Goal: Contribute content

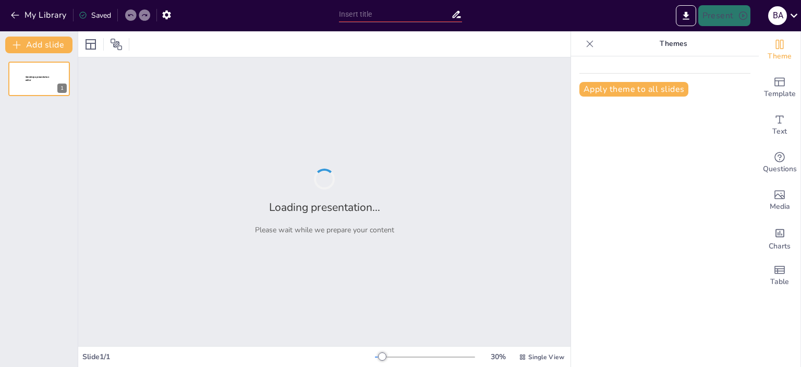
type input "Адаптації"
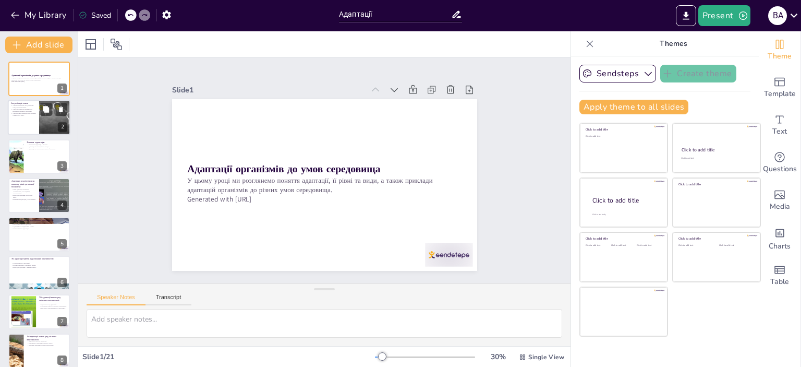
click at [29, 106] on p "Учні висловлюють свої думки про середовище існування." at bounding box center [23, 107] width 25 height 4
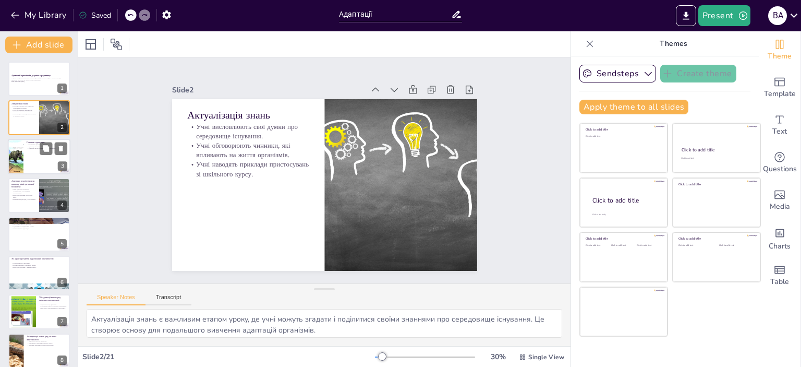
click at [34, 165] on div at bounding box center [39, 156] width 63 height 35
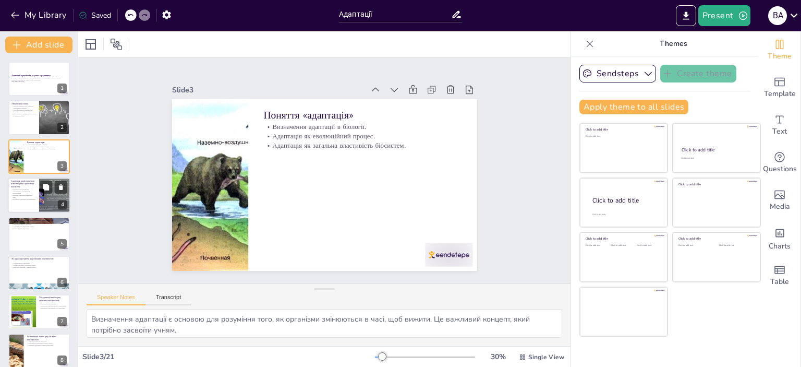
click at [32, 192] on p "Рівні адаптації: клітинний, організмовий, популяційний, екосистемний." at bounding box center [23, 192] width 25 height 6
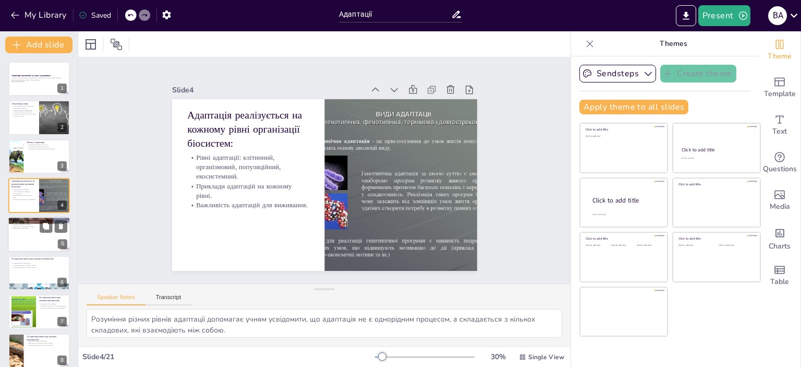
click at [22, 235] on div at bounding box center [39, 233] width 63 height 35
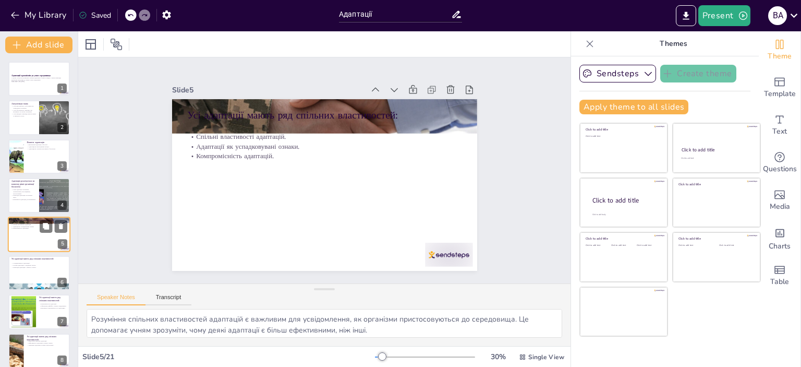
scroll to position [24, 0]
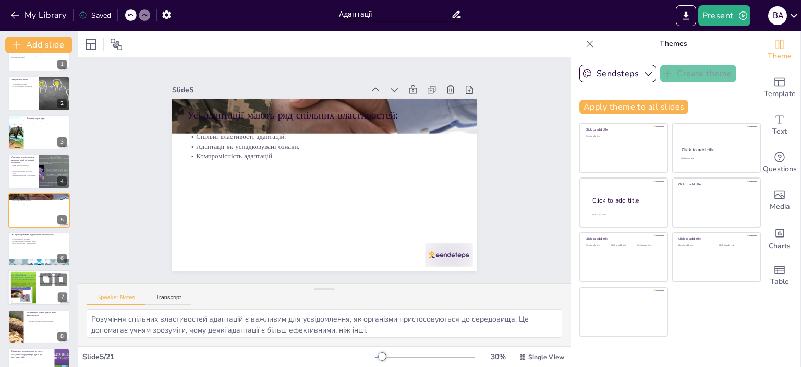
click at [25, 272] on div at bounding box center [23, 288] width 56 height 32
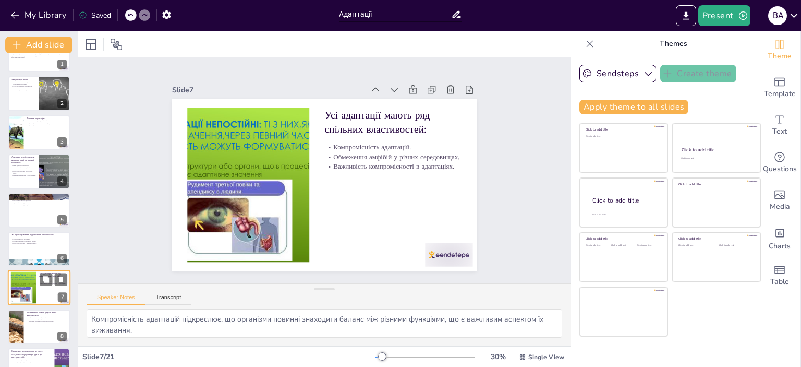
scroll to position [102, 0]
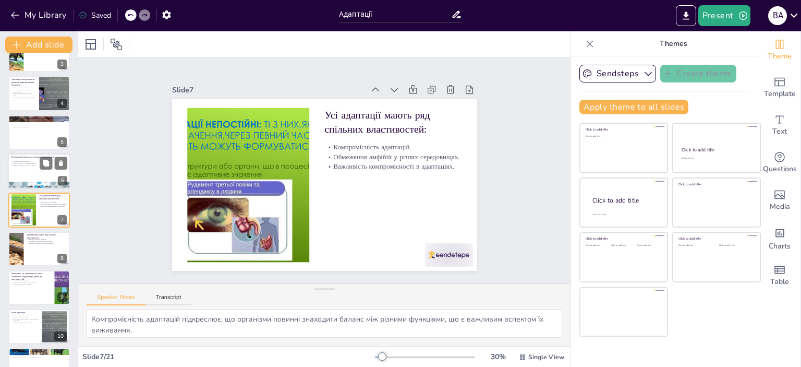
click at [30, 164] on p "Приклади адаптацій у ящірок і птахів." at bounding box center [39, 165] width 56 height 2
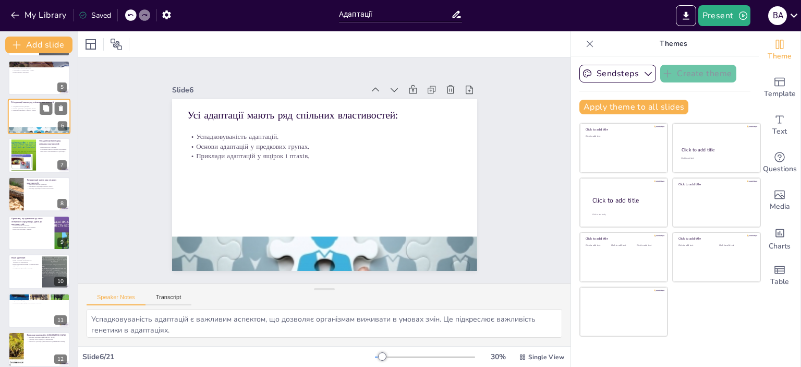
scroll to position [156, 0]
click at [29, 191] on div at bounding box center [39, 193] width 63 height 35
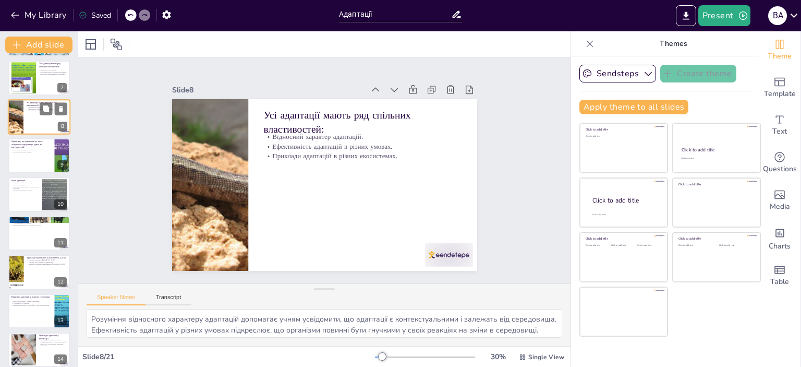
scroll to position [245, 0]
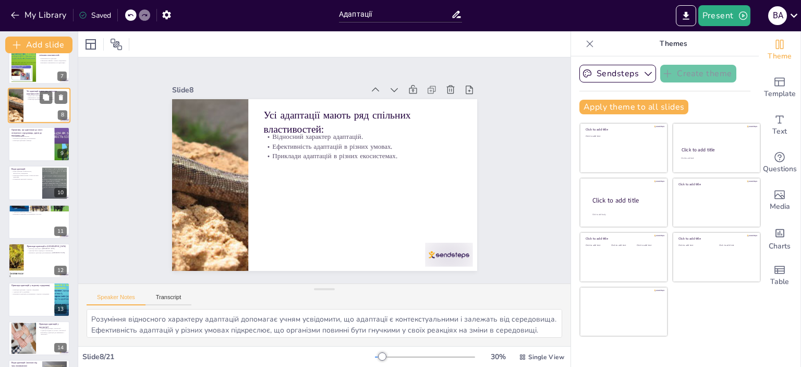
click at [29, 191] on div at bounding box center [39, 182] width 62 height 34
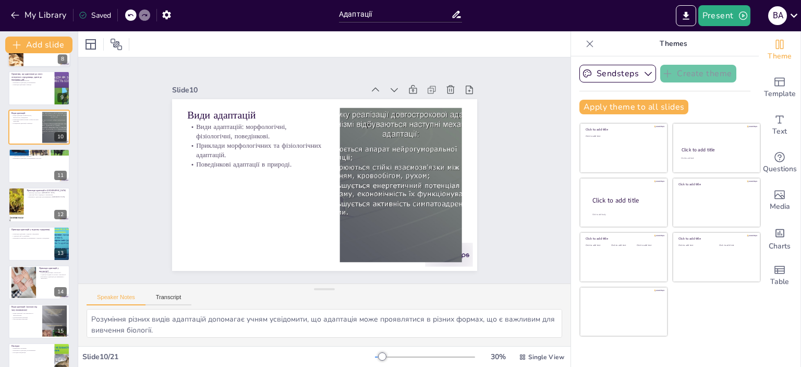
click at [29, 192] on p "Приклади адаптацій в [GEOGRAPHIC_DATA]." at bounding box center [47, 193] width 40 height 2
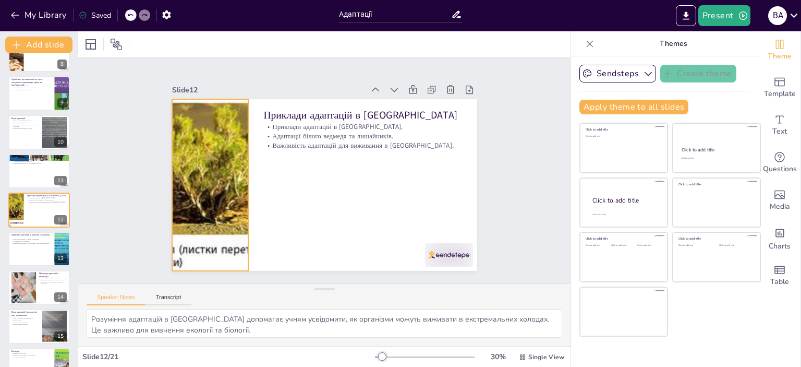
click at [211, 165] on div at bounding box center [217, 126] width 535 height 408
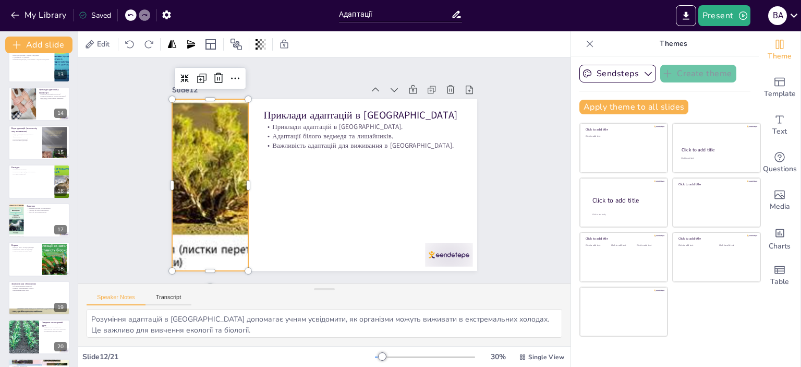
scroll to position [513, 0]
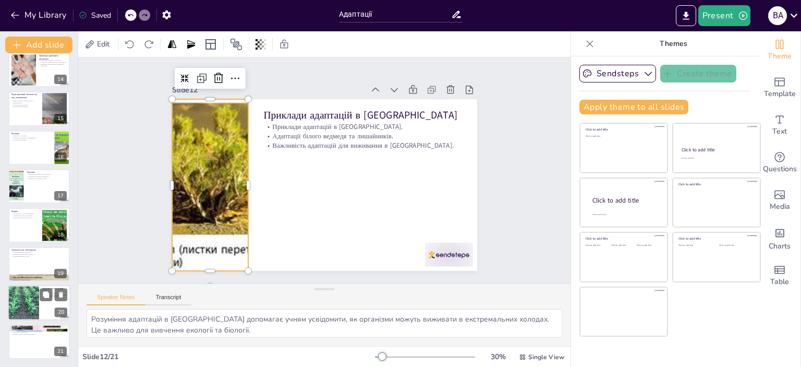
click at [37, 298] on div at bounding box center [23, 302] width 59 height 35
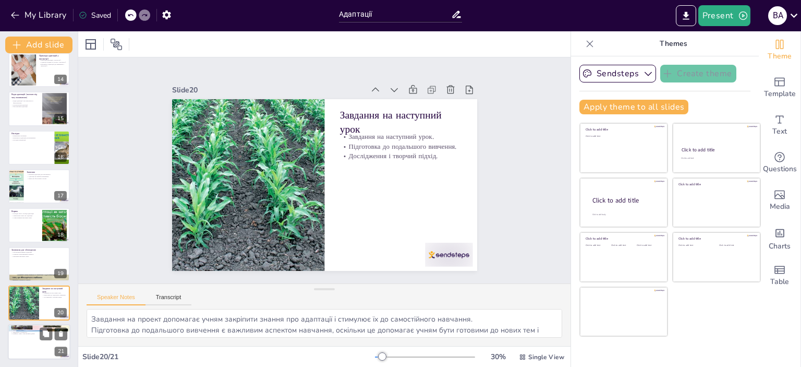
click at [25, 335] on div at bounding box center [39, 341] width 63 height 35
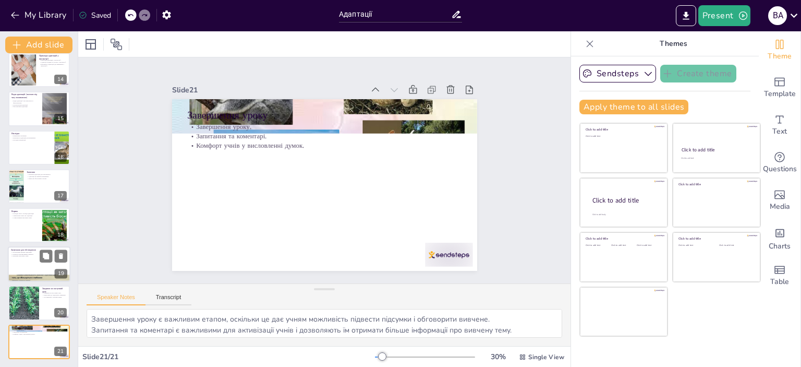
click at [28, 257] on div at bounding box center [39, 263] width 63 height 35
type textarea "Обговорення цікавих адаптацій є важливим етапом навчання, оскільки воно дозволя…"
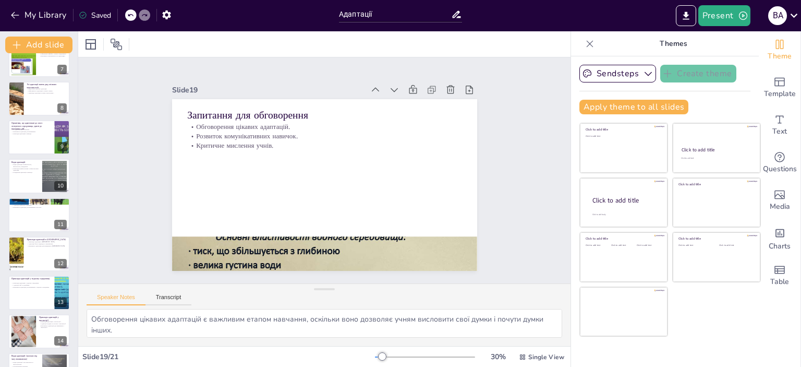
scroll to position [0, 0]
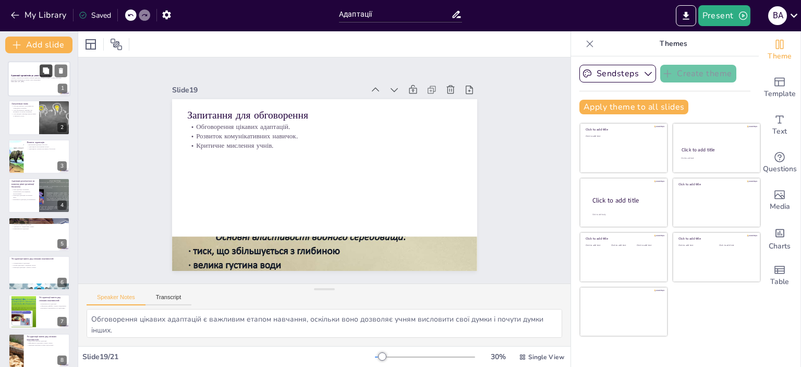
click at [46, 70] on icon at bounding box center [46, 70] width 6 height 6
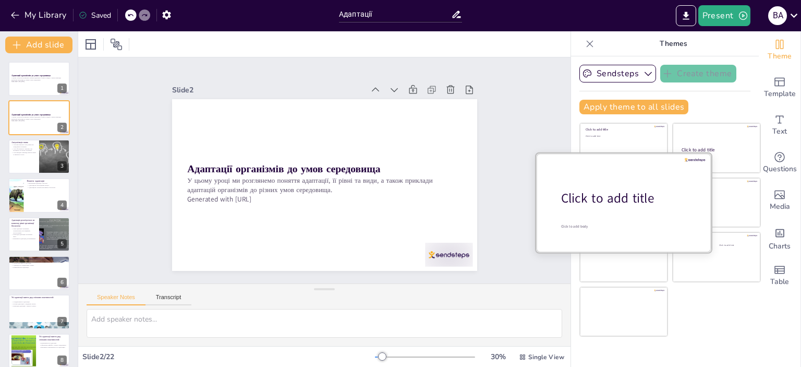
click at [604, 209] on div at bounding box center [623, 202] width 175 height 99
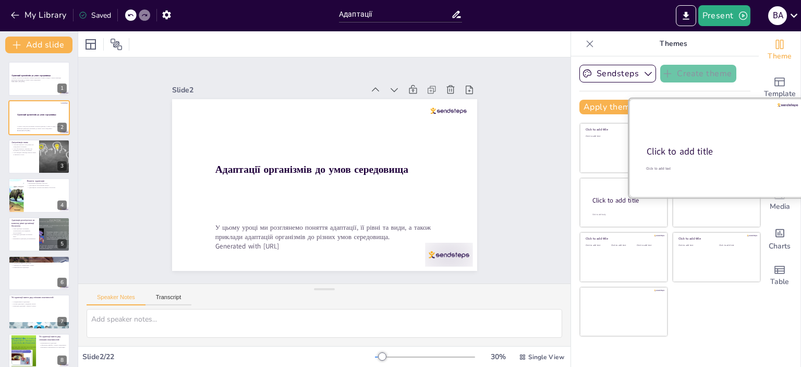
click at [726, 147] on div "Click to add title" at bounding box center [716, 151] width 138 height 13
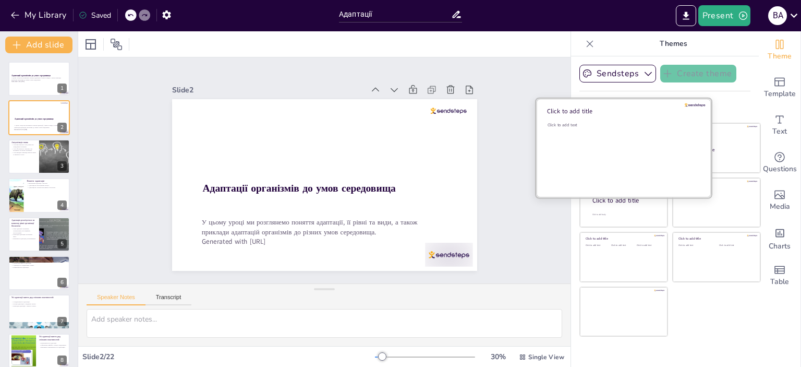
click at [615, 143] on div "Click to add text" at bounding box center [622, 154] width 149 height 65
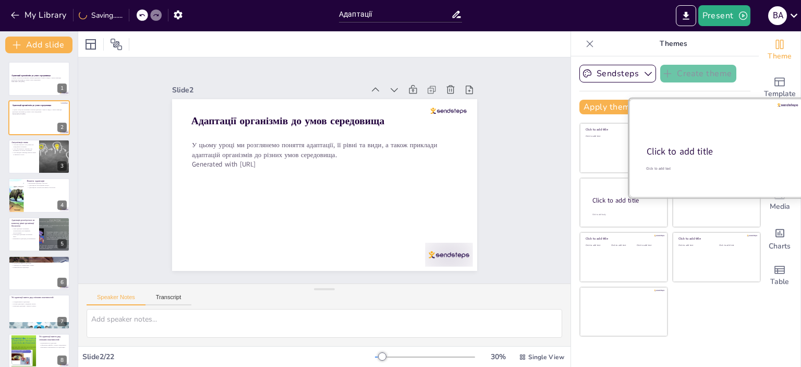
click at [718, 143] on div at bounding box center [716, 148] width 175 height 99
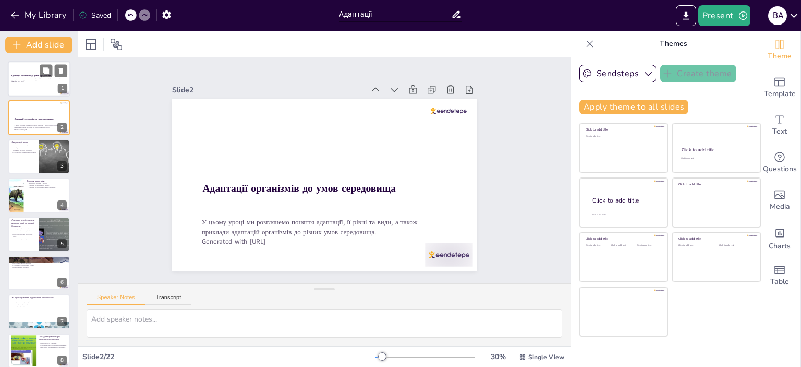
click at [18, 76] on strong "Адаптації організмів до умов середовища" at bounding box center [31, 75] width 40 height 3
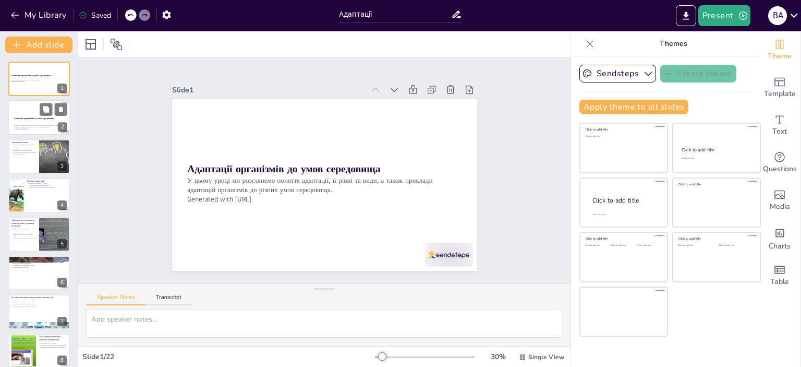
click at [18, 114] on div at bounding box center [39, 117] width 63 height 35
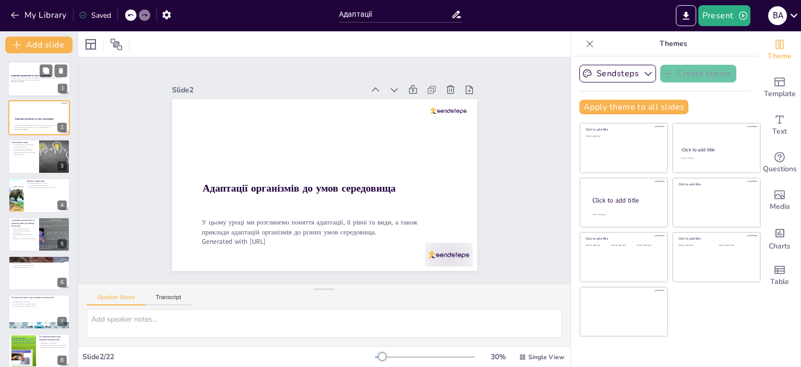
click at [23, 74] on strong "Адаптації організмів до умов середовища" at bounding box center [31, 75] width 40 height 3
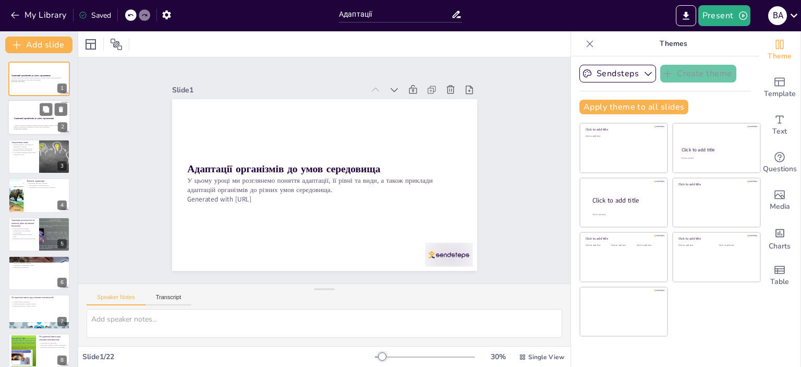
click at [22, 120] on div "Адаптації організмів до умов середовища" at bounding box center [39, 119] width 50 height 5
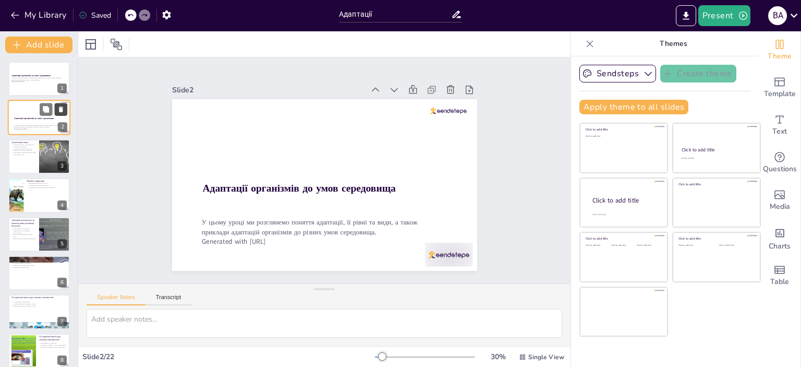
click at [58, 108] on icon at bounding box center [60, 109] width 7 height 7
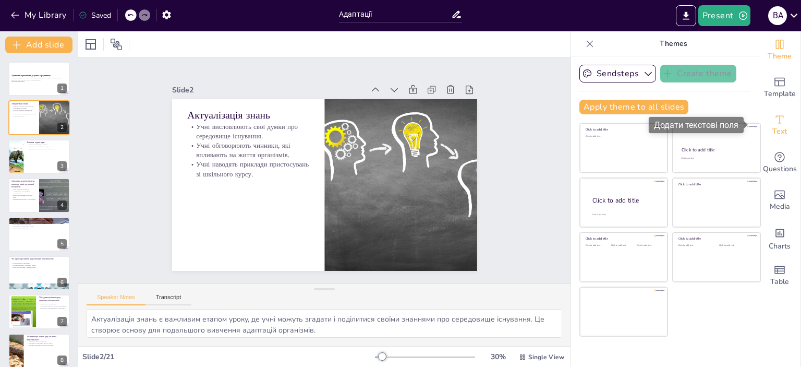
click at [773, 124] on icon "Add text boxes" at bounding box center [779, 119] width 13 height 13
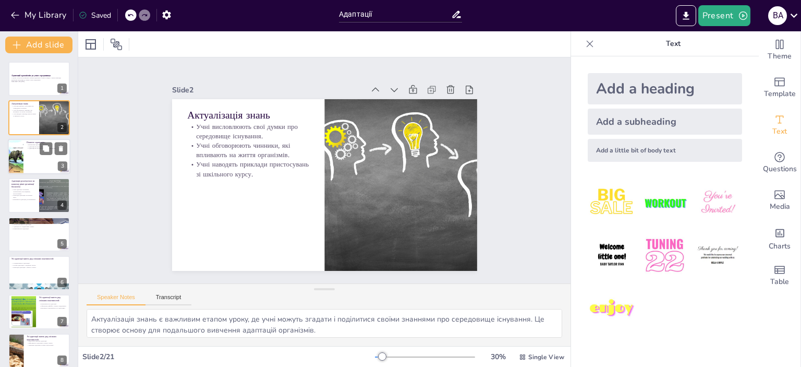
click at [18, 162] on div at bounding box center [16, 156] width 46 height 35
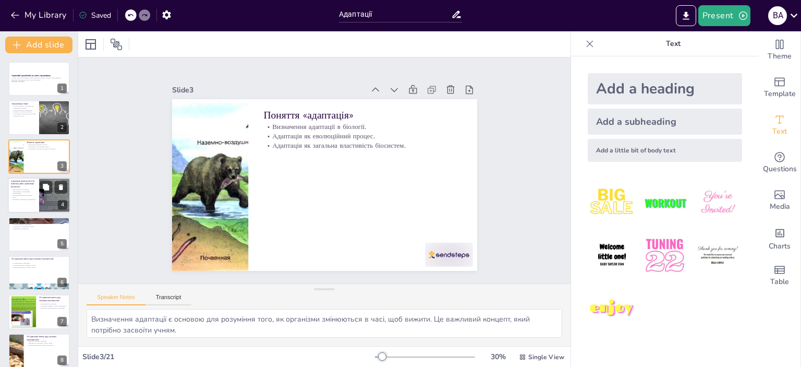
click at [40, 195] on div at bounding box center [54, 194] width 47 height 35
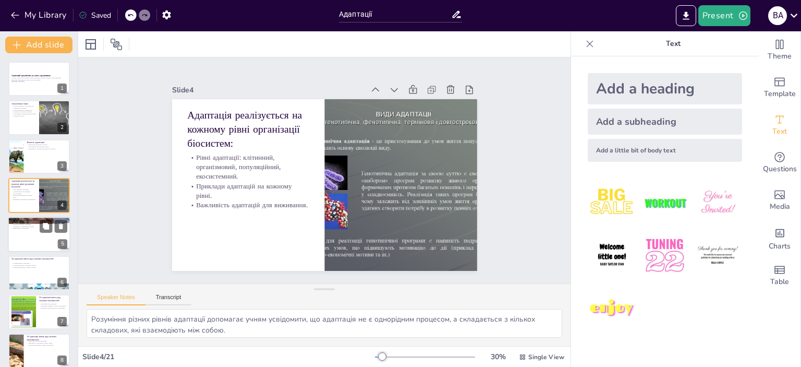
click at [23, 244] on div at bounding box center [39, 233] width 63 height 35
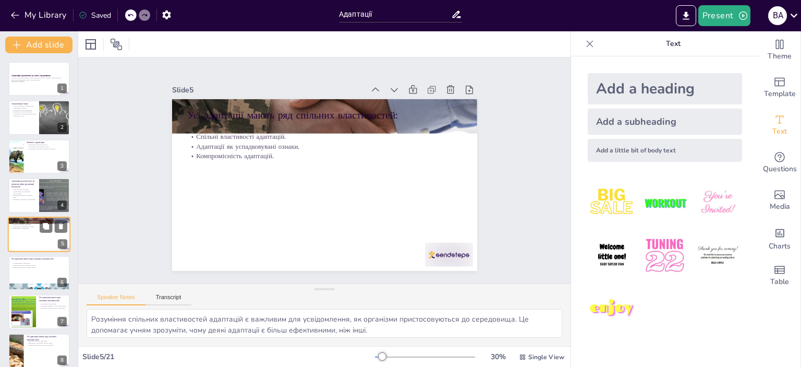
scroll to position [24, 0]
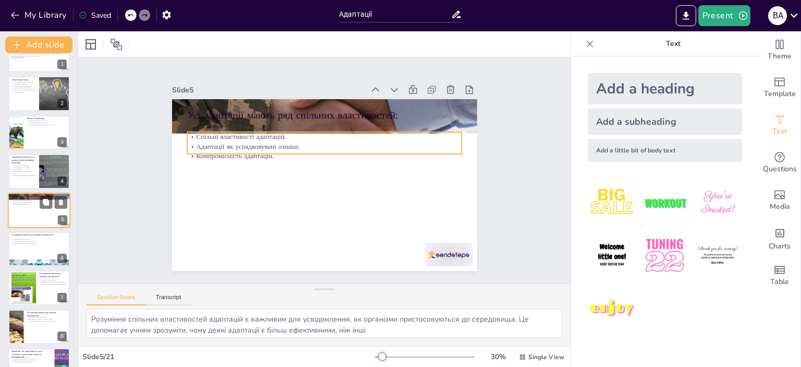
click at [21, 203] on p "Компромісність адаптацій." at bounding box center [39, 204] width 56 height 2
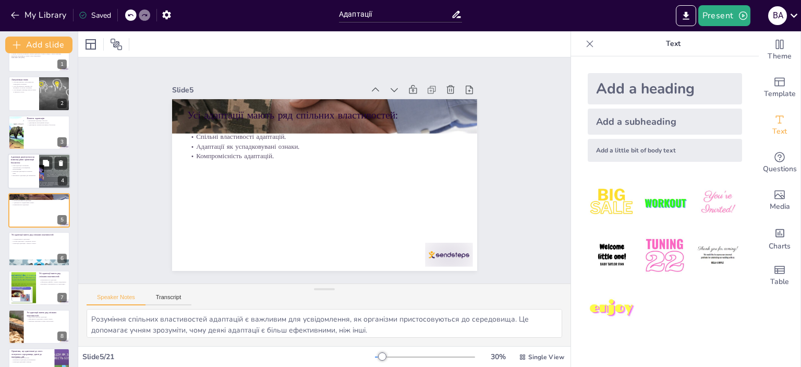
click at [37, 171] on div at bounding box center [39, 170] width 63 height 35
type textarea "Розуміння різних рівнів адаптації допомагає учням усвідомити, що адаптація не є…"
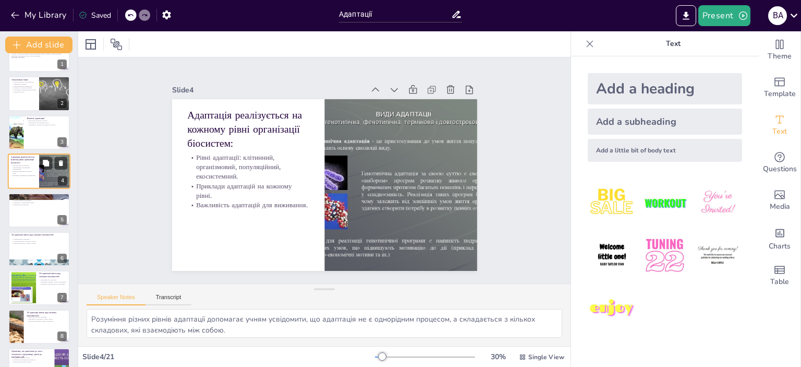
scroll to position [0, 0]
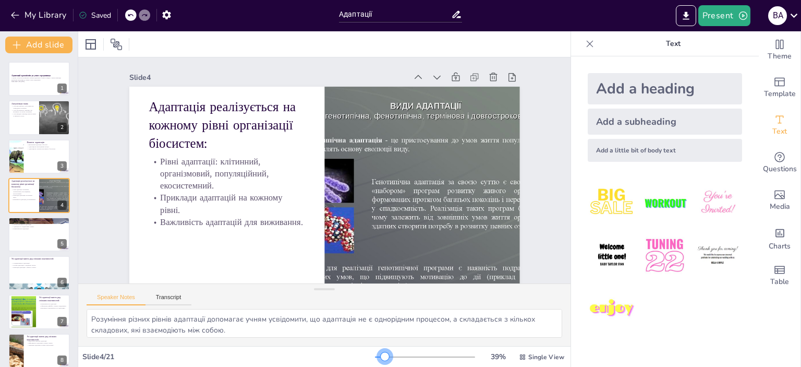
drag, startPoint x: 375, startPoint y: 356, endPoint x: 378, endPoint y: 360, distance: 5.6
click at [381, 360] on div at bounding box center [385, 356] width 8 height 8
click at [31, 77] on p "У цьому уроці ми розглянемо поняття адаптації, її рівні та види, а також прикла…" at bounding box center [39, 79] width 56 height 4
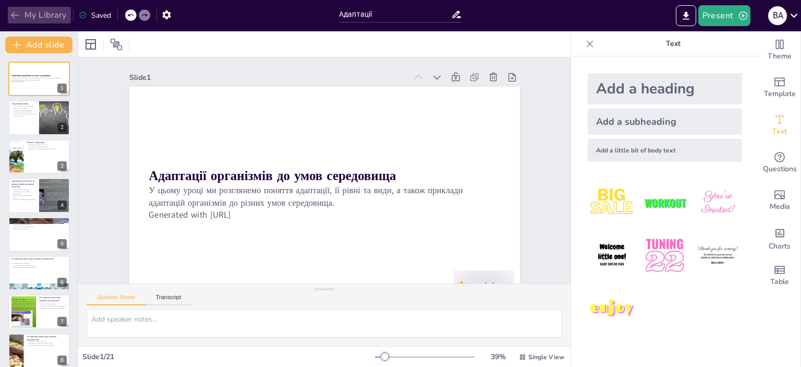
click at [15, 14] on icon "button" at bounding box center [15, 15] width 10 height 10
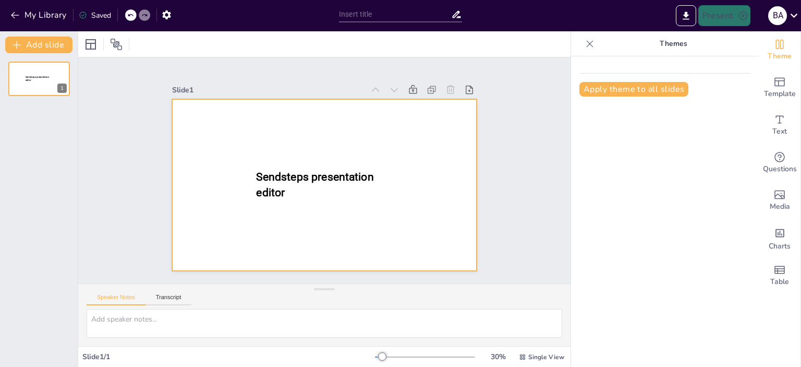
type input "Адаптації"
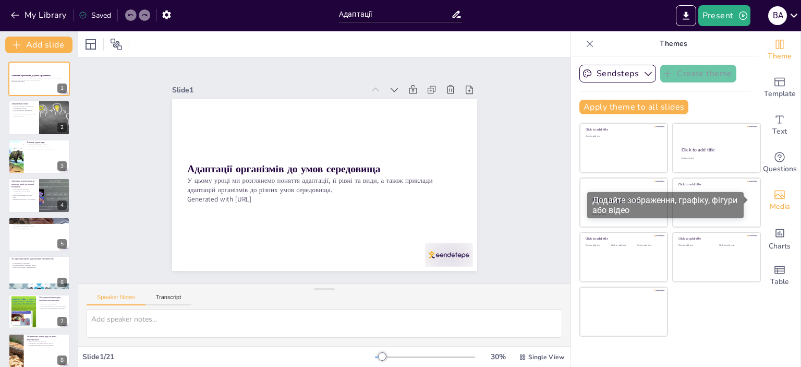
click at [779, 208] on span "Media" at bounding box center [780, 206] width 20 height 11
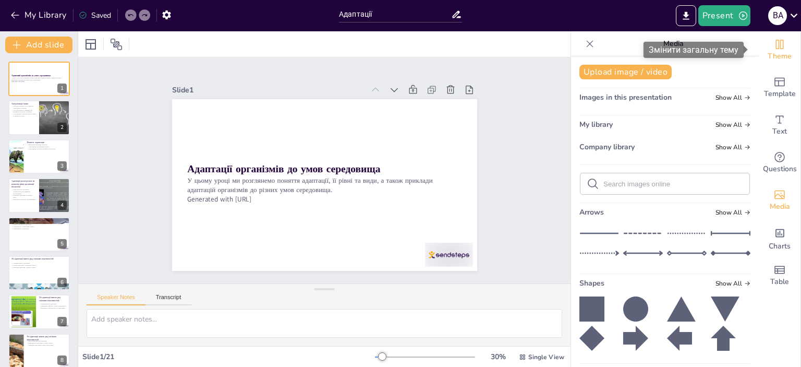
click at [769, 56] on span "Theme" at bounding box center [780, 56] width 24 height 11
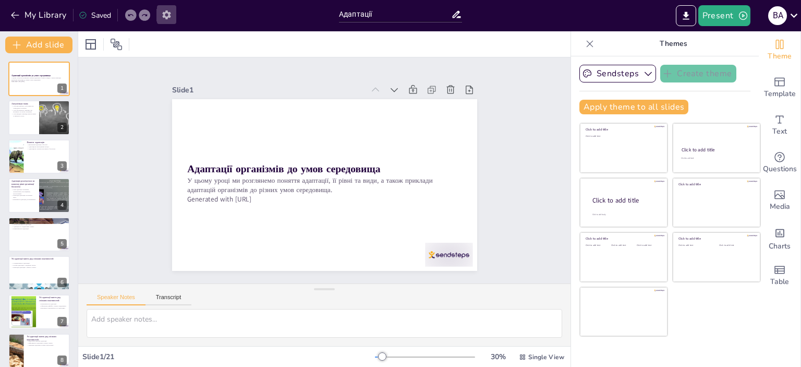
click at [167, 17] on icon "button" at bounding box center [166, 14] width 8 height 9
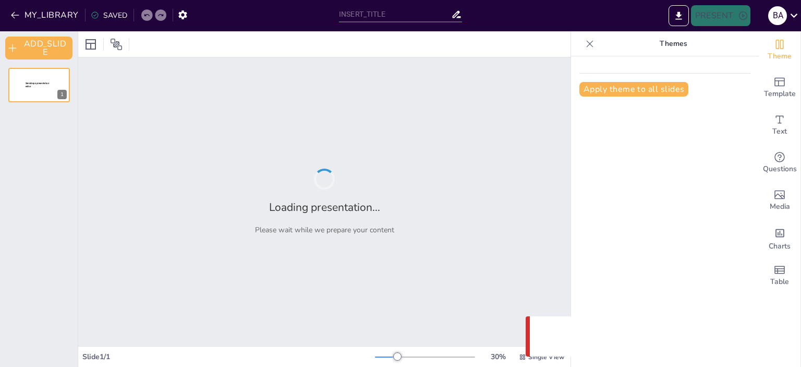
type input "Адаптації"
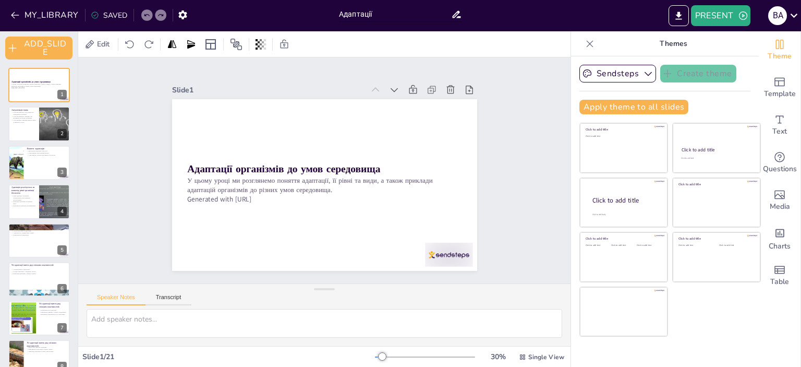
click at [407, 18] on input "Адаптації" at bounding box center [395, 14] width 112 height 15
click at [101, 45] on span "Edit" at bounding box center [103, 44] width 17 height 10
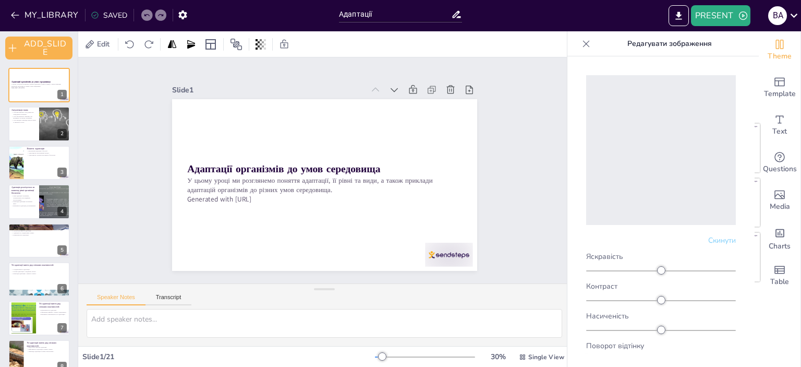
click at [583, 44] on icon at bounding box center [586, 44] width 10 height 10
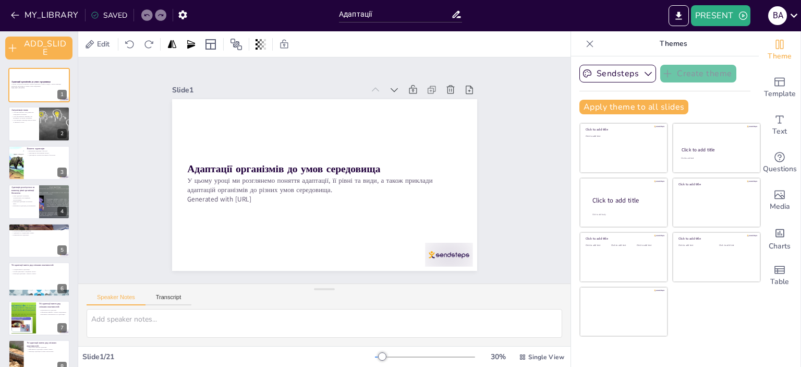
click at [587, 44] on icon at bounding box center [590, 43] width 7 height 7
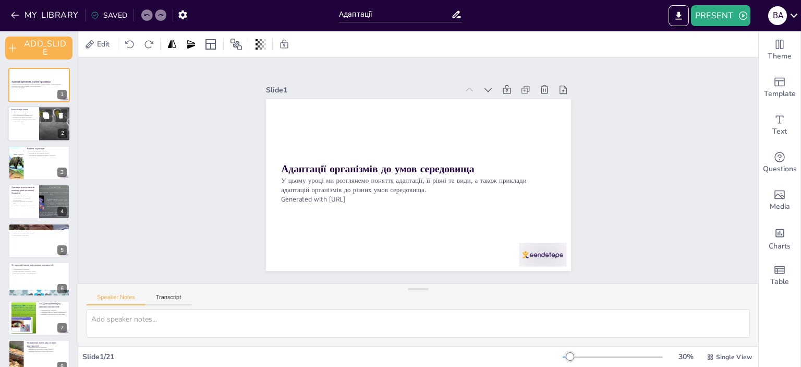
click at [19, 132] on div at bounding box center [39, 123] width 63 height 35
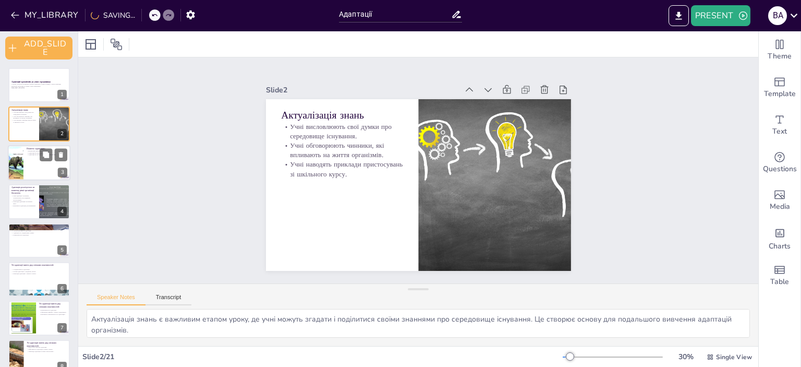
click at [19, 167] on div at bounding box center [16, 162] width 46 height 35
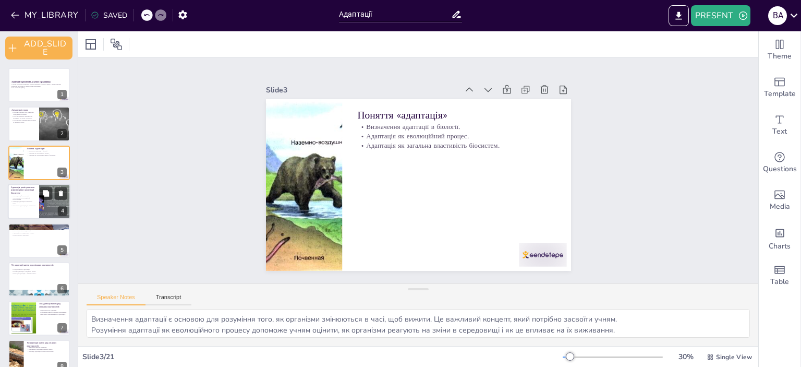
click at [28, 211] on div at bounding box center [39, 201] width 63 height 35
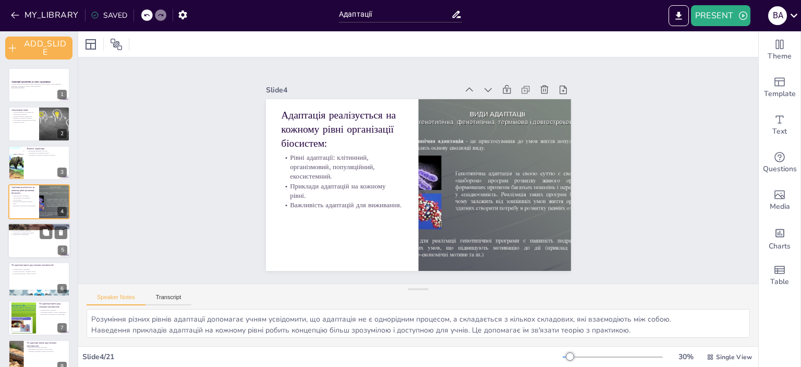
click at [25, 252] on div at bounding box center [39, 240] width 63 height 35
type textarea "Розуміння спільних властивостей адаптацій є важливим для усвідомлення, як орган…"
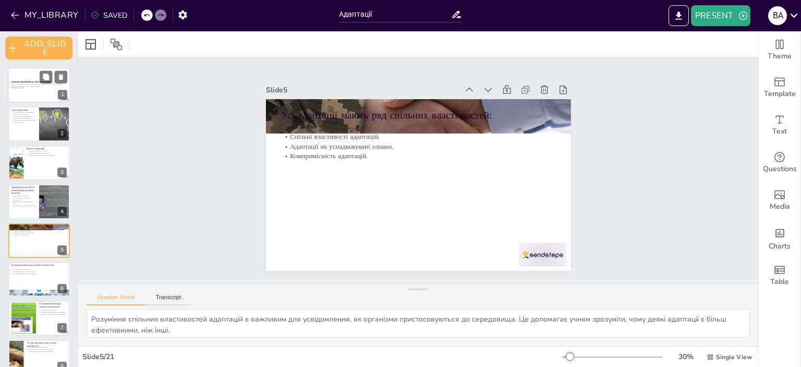
click at [26, 67] on div "Адаптації організмів до умов середовища У цьому уроці ми розглянемо поняття ада…" at bounding box center [39, 84] width 63 height 35
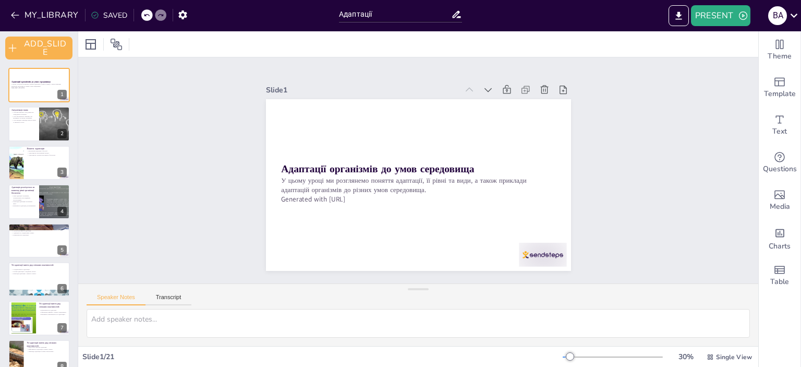
click at [143, 17] on icon at bounding box center [146, 15] width 6 height 6
click at [92, 50] on div at bounding box center [90, 44] width 17 height 17
click at [330, 62] on div "Slide 1 Адаптації організмів до умов середовища У цьому уроці ми розглянемо пон…" at bounding box center [418, 170] width 712 height 362
click at [132, 45] on icon at bounding box center [130, 44] width 10 height 10
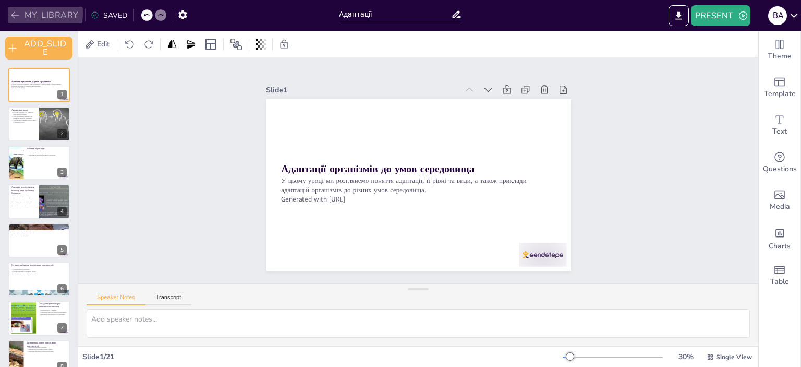
click at [17, 13] on icon "button" at bounding box center [15, 15] width 10 height 10
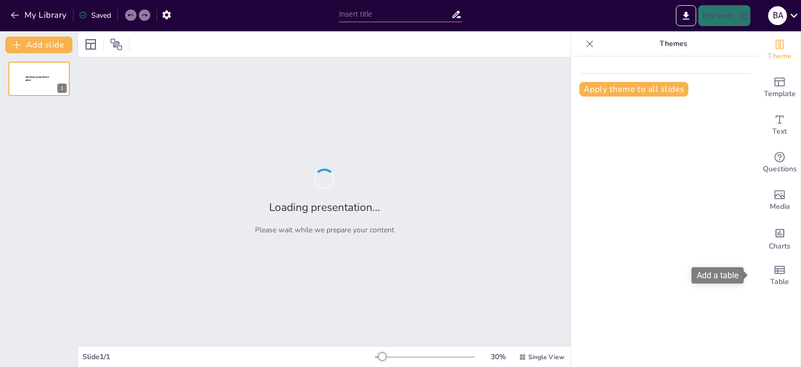
type input "Адаптації"
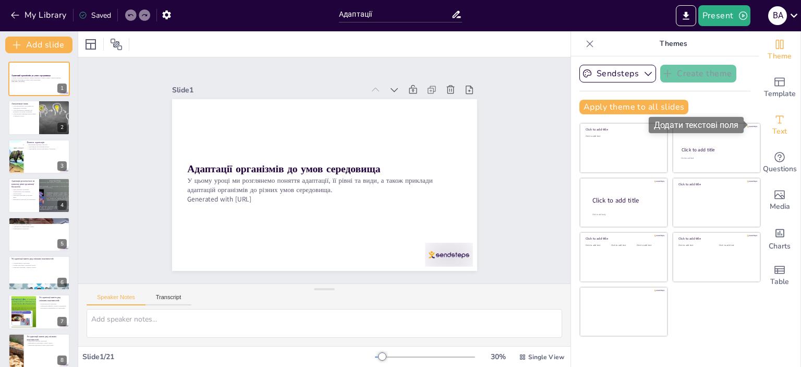
click at [773, 123] on icon "Add text boxes" at bounding box center [779, 119] width 13 height 13
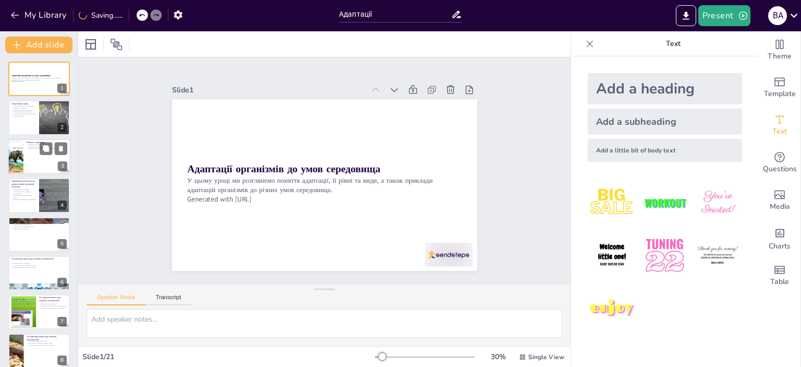
click at [36, 162] on div at bounding box center [39, 156] width 63 height 35
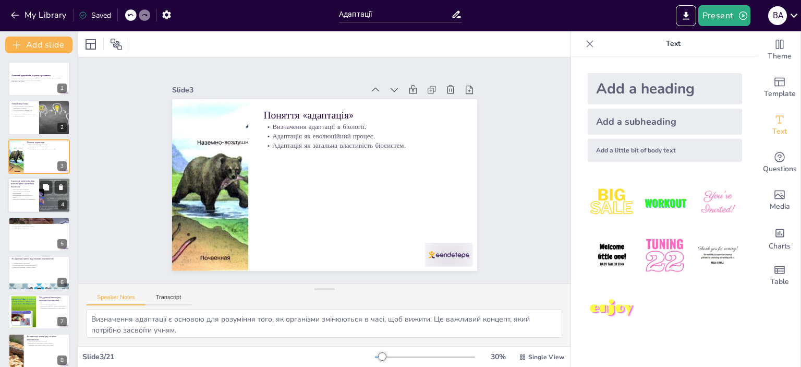
click at [29, 186] on p "Адаптація реалізується на кожному рівні організації біосистем:" at bounding box center [23, 183] width 25 height 9
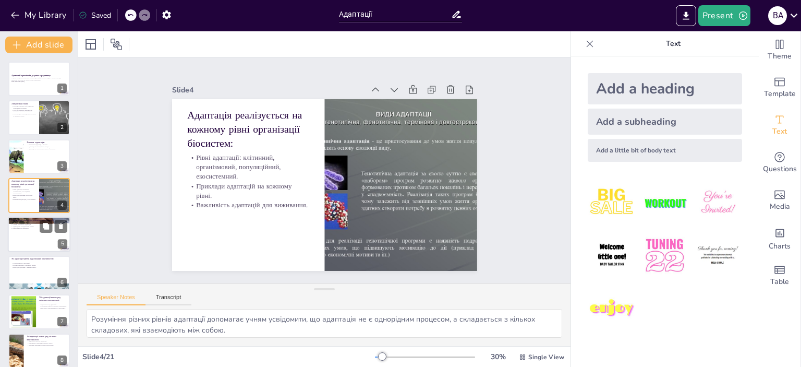
click at [33, 248] on div at bounding box center [39, 233] width 63 height 35
type textarea "Розуміння спільних властивостей адаптацій є важливим для усвідомлення, як орган…"
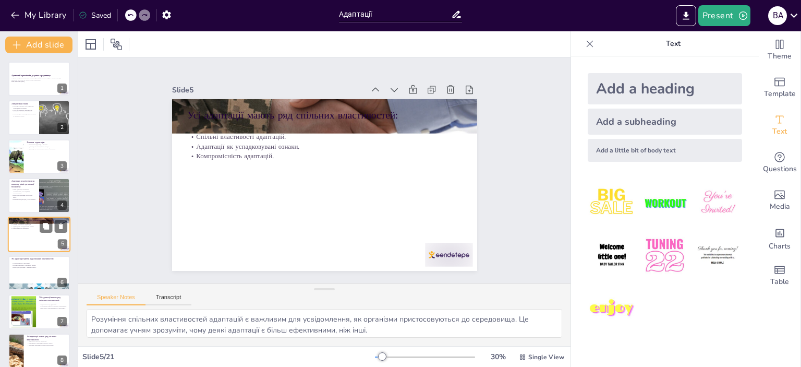
scroll to position [24, 0]
